Goal: Find specific page/section: Find specific page/section

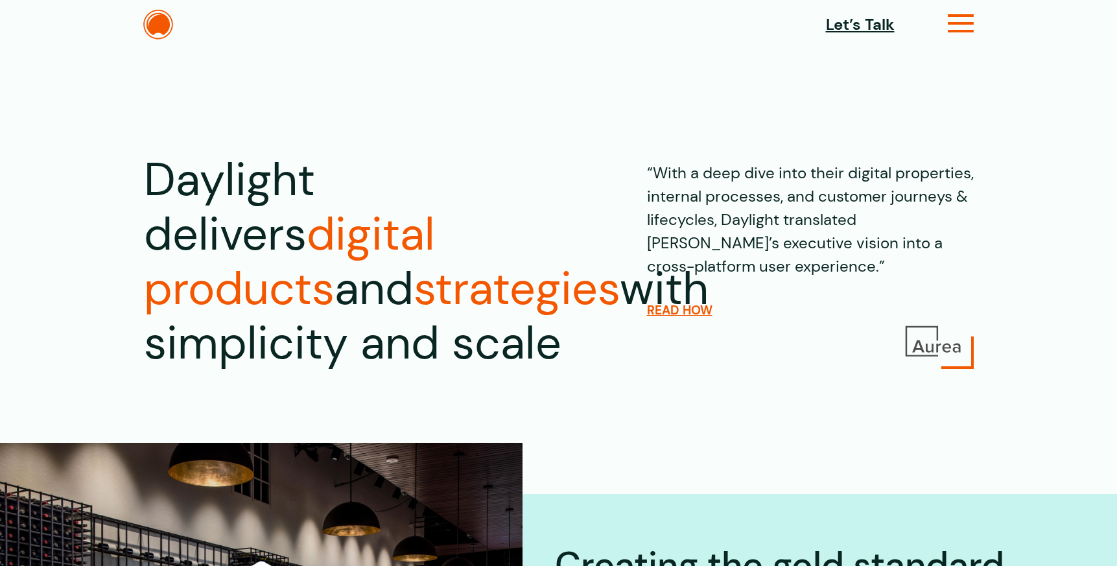
click at [950, 22] on icon at bounding box center [961, 29] width 27 height 14
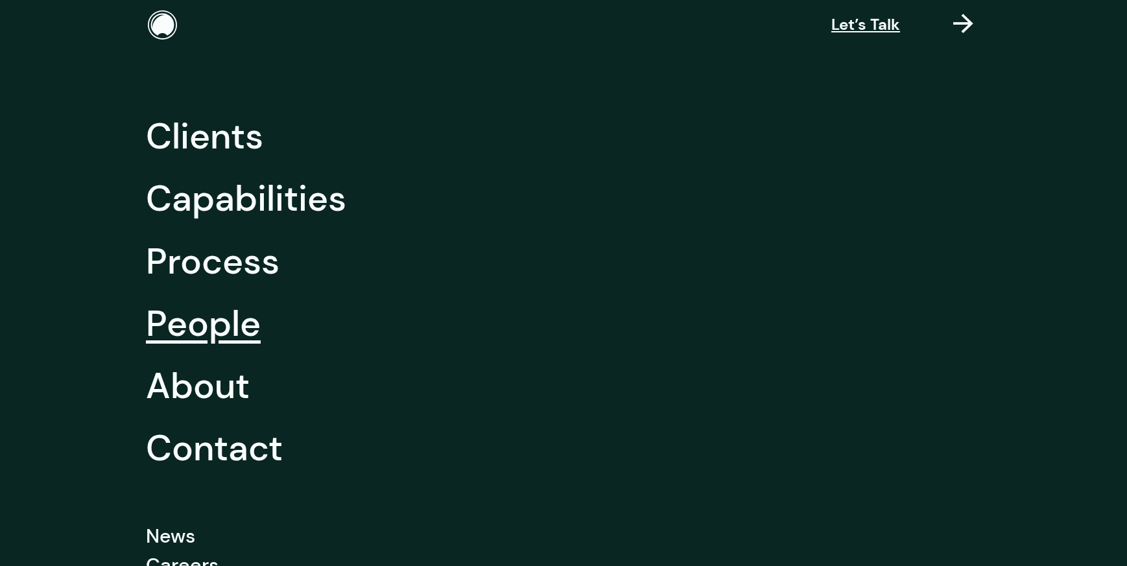
click at [243, 328] on link "People" at bounding box center [203, 323] width 115 height 62
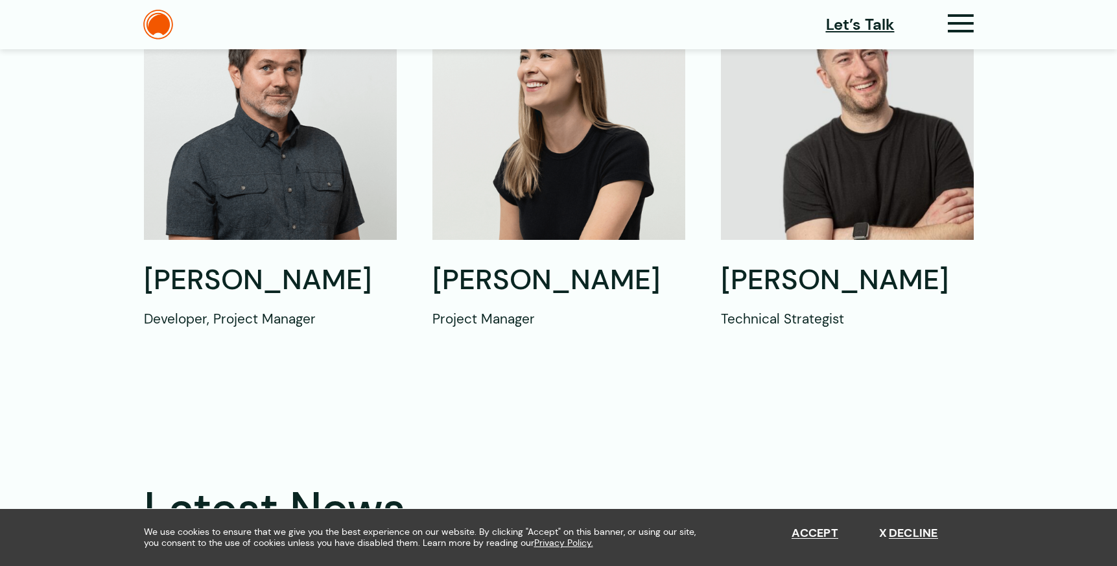
scroll to position [1244, 0]
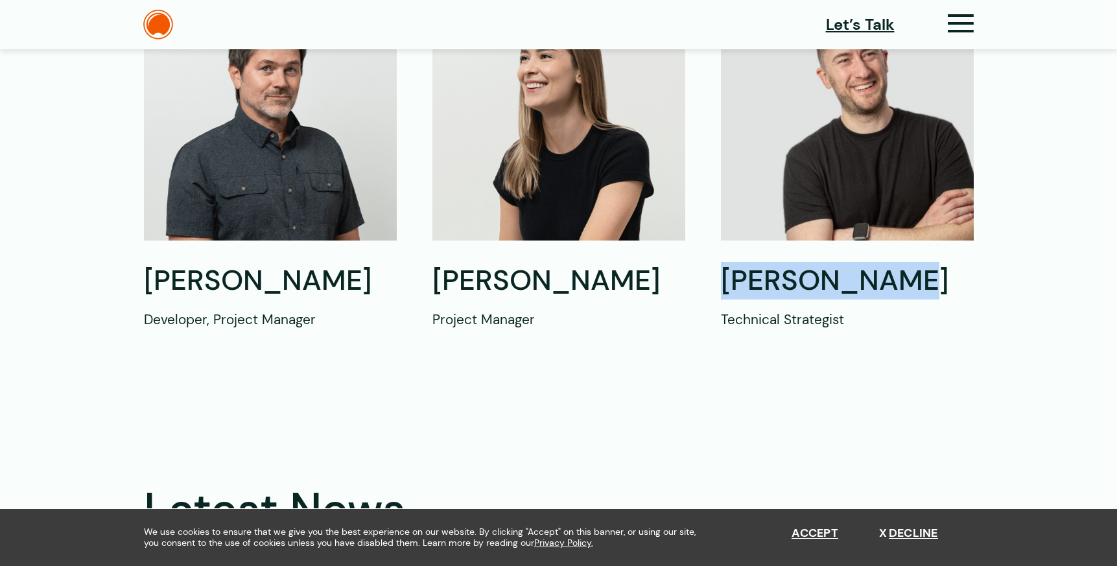
drag, startPoint x: 923, startPoint y: 290, endPoint x: 712, endPoint y: 283, distance: 211.4
